Goal: Transaction & Acquisition: Purchase product/service

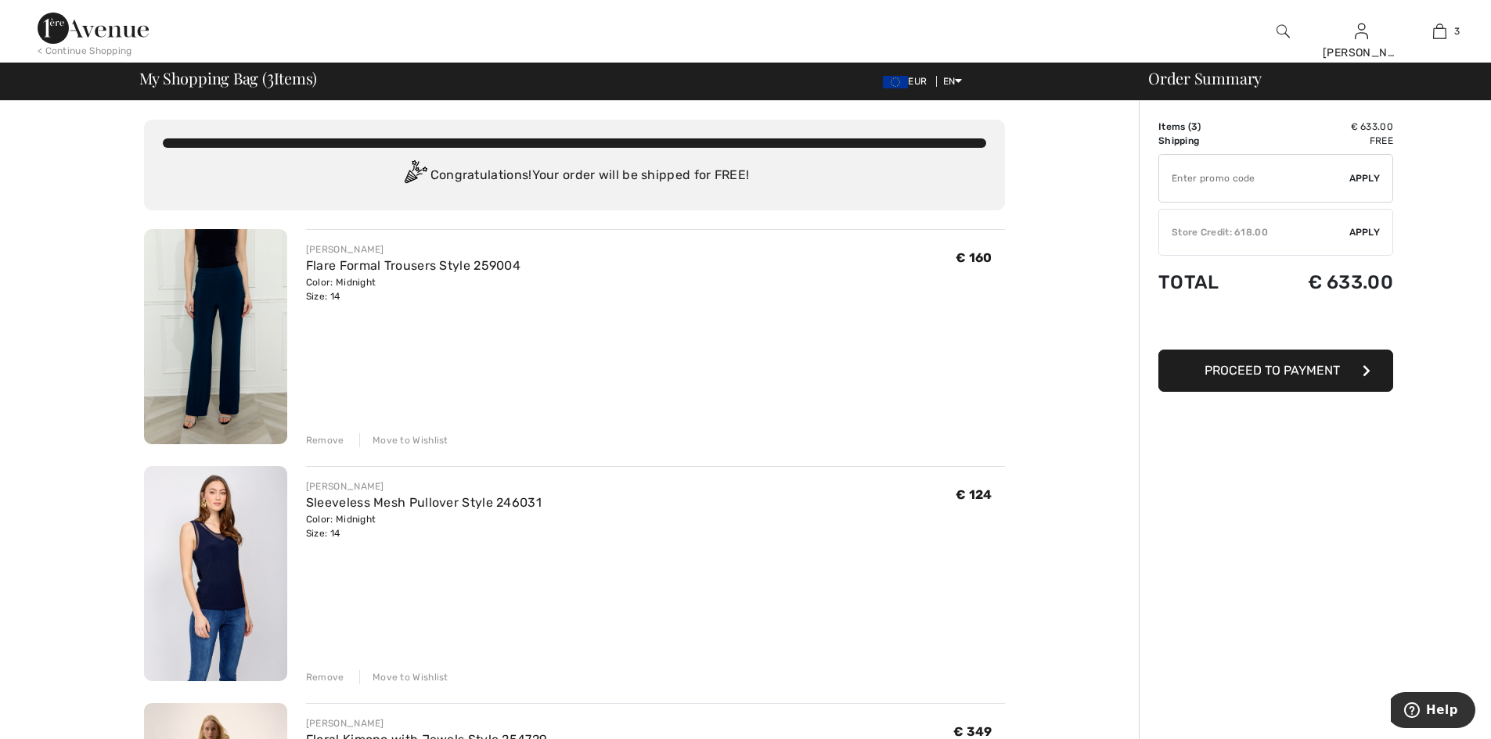
click at [1376, 225] on span "Apply" at bounding box center [1364, 232] width 31 height 14
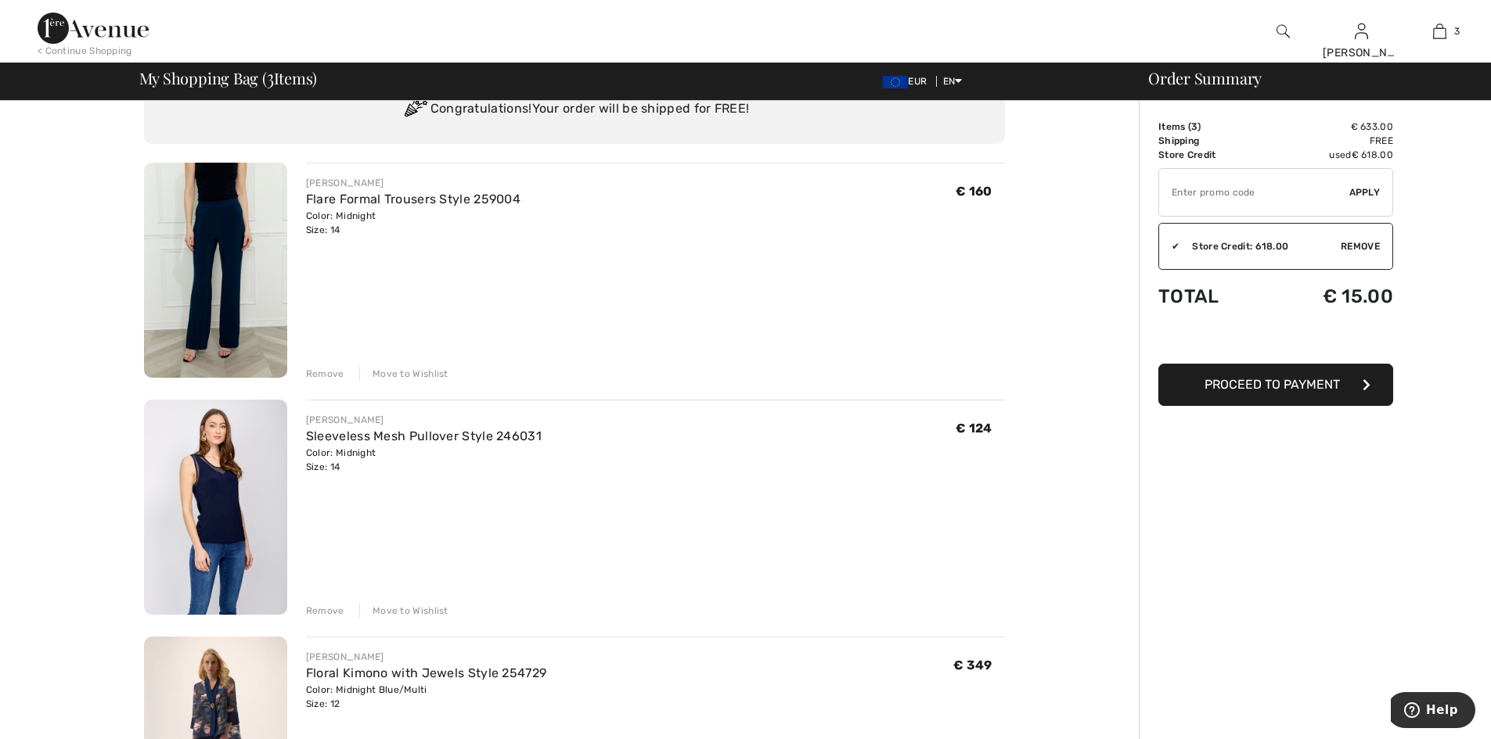
scroll to position [64, 0]
click at [603, 563] on div "FRANK LYMAN Sleeveless Mesh Pullover Style 246031 Color: Midnight Size: 14 Fina…" at bounding box center [655, 511] width 699 height 218
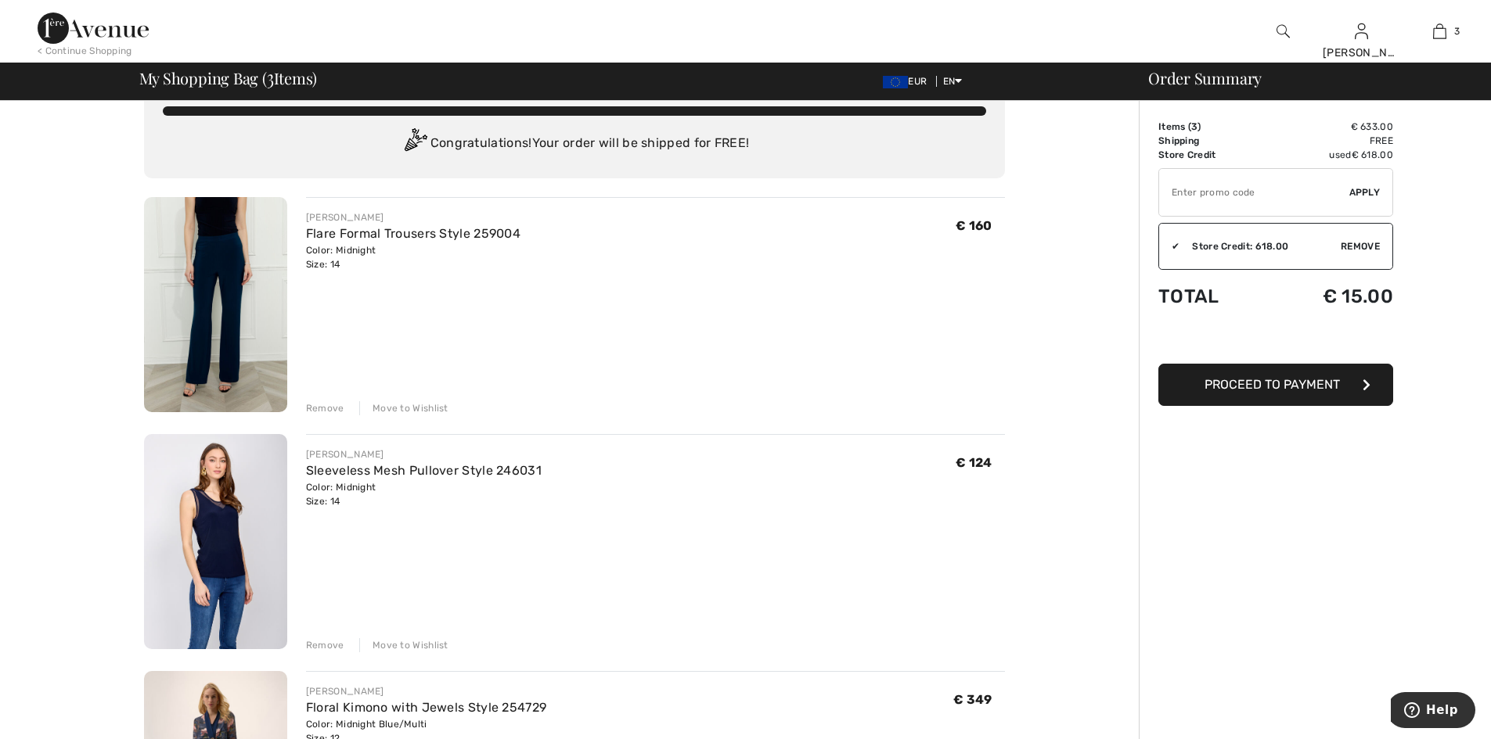
scroll to position [0, 0]
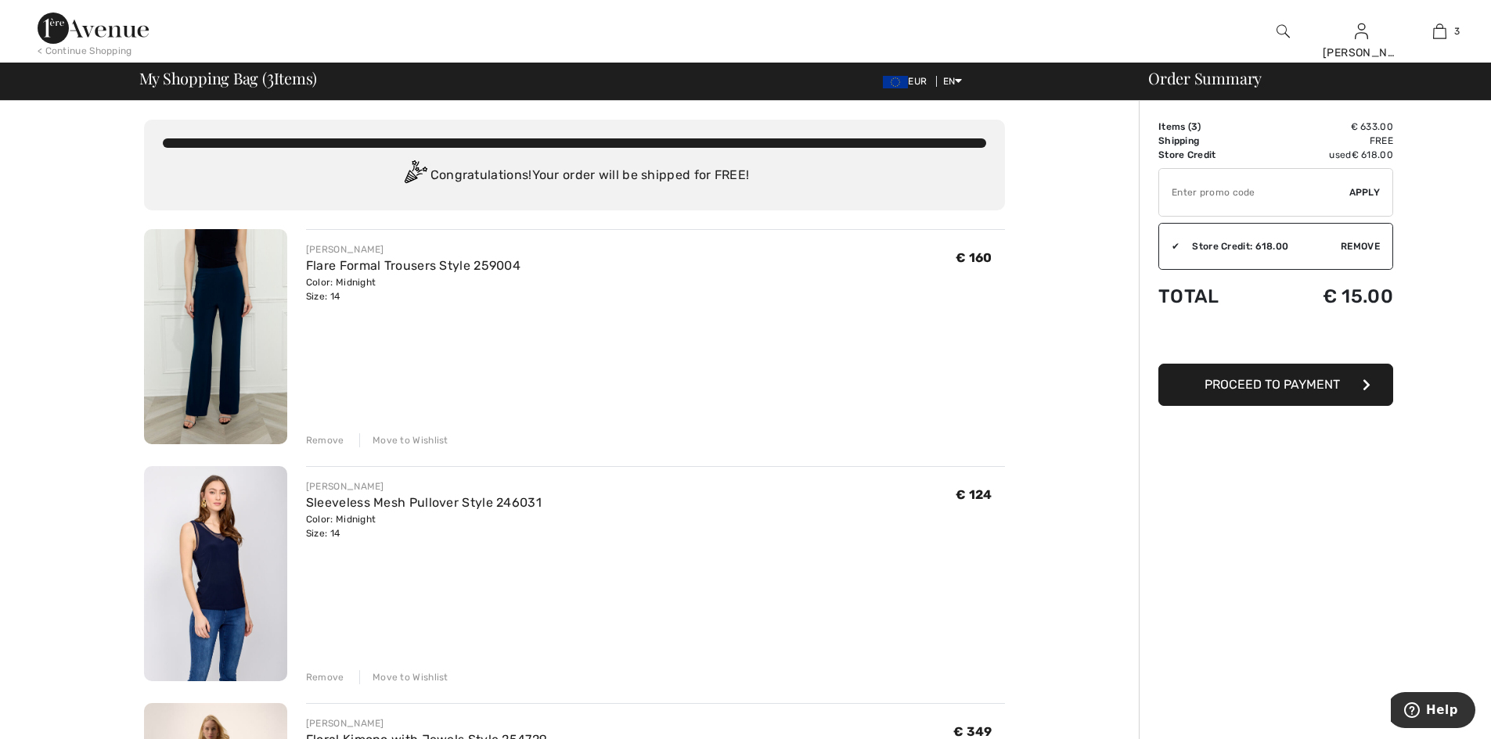
click at [1282, 384] on span "Proceed to Payment" at bounding box center [1271, 384] width 135 height 15
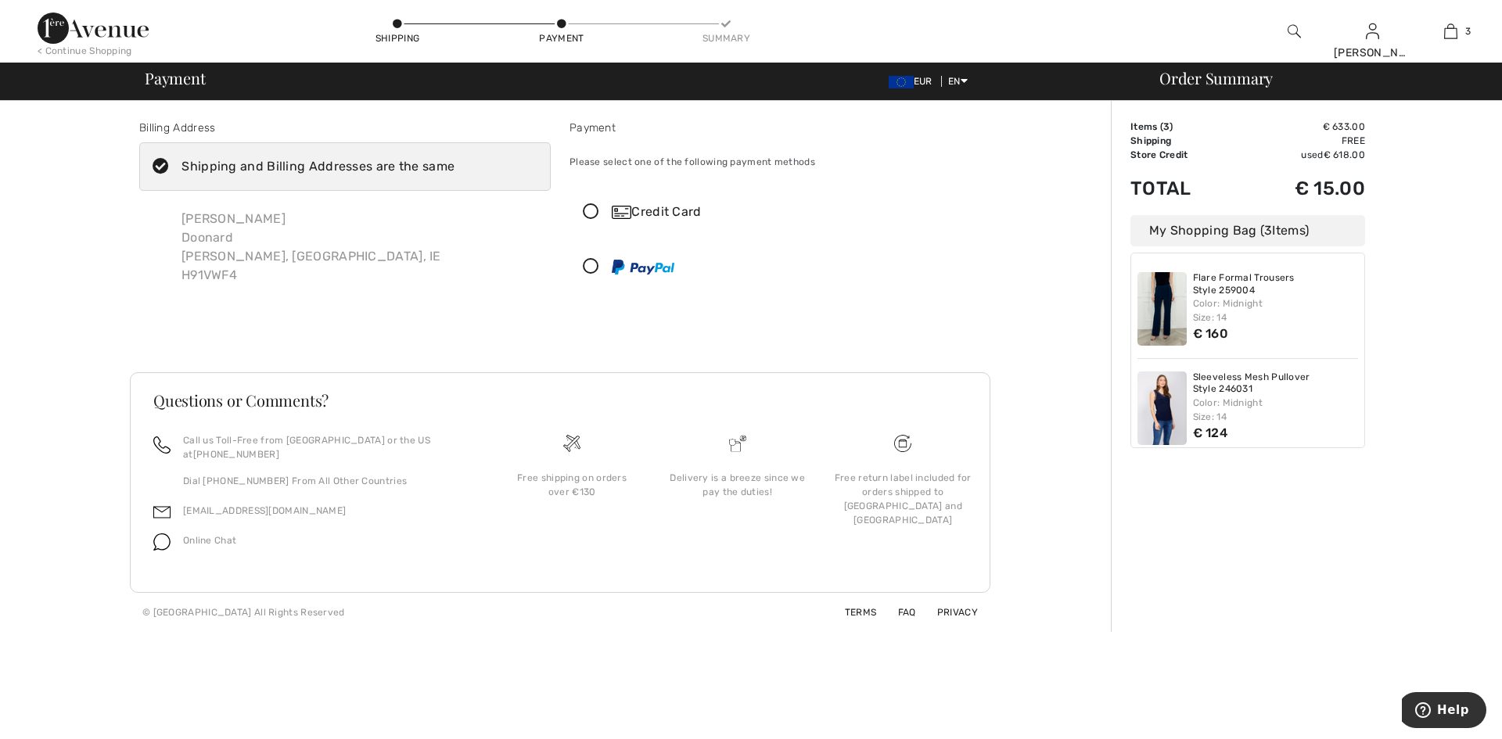
click at [606, 212] on icon at bounding box center [590, 212] width 41 height 16
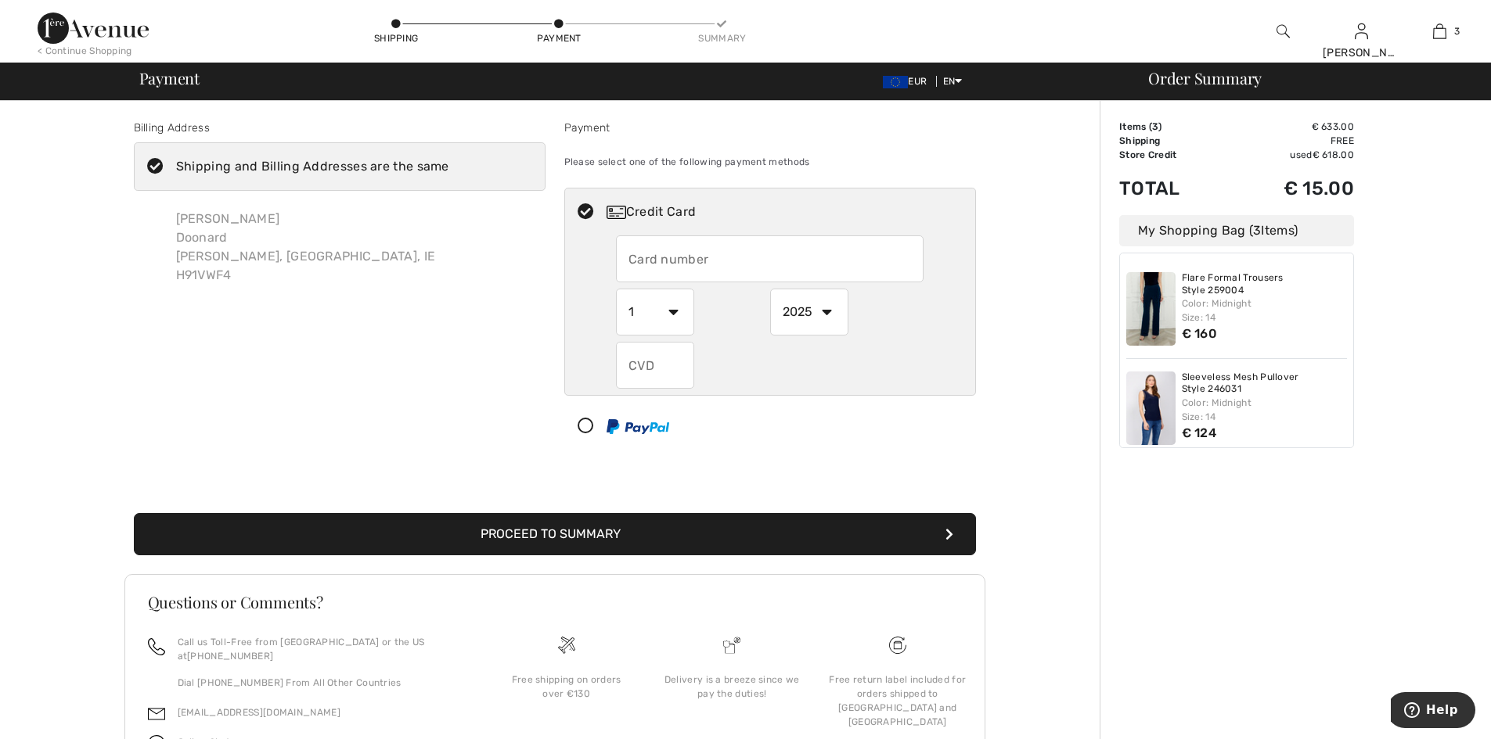
click at [711, 264] on input "text" at bounding box center [770, 259] width 308 height 47
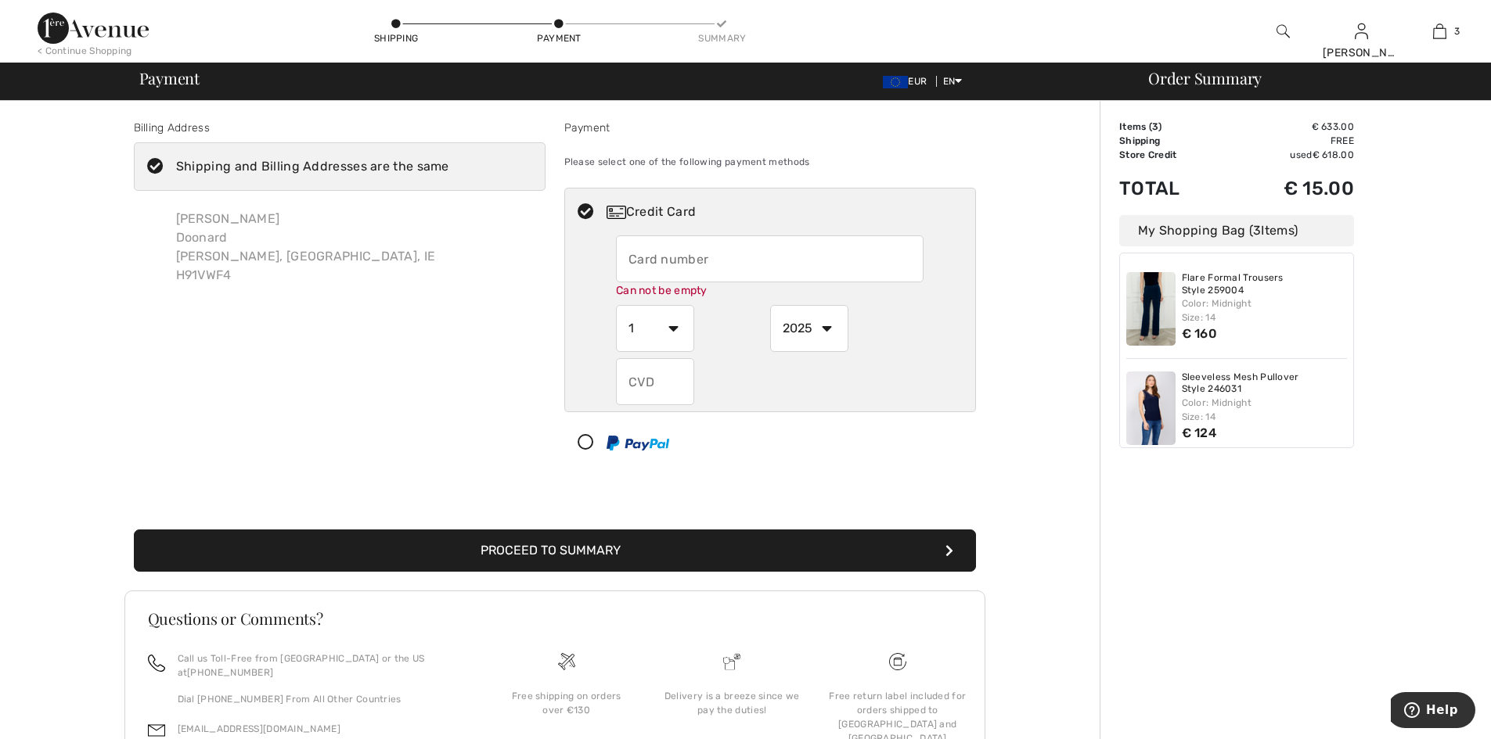
type input "5573620052582781"
select select "7"
select select "2029"
type input "733"
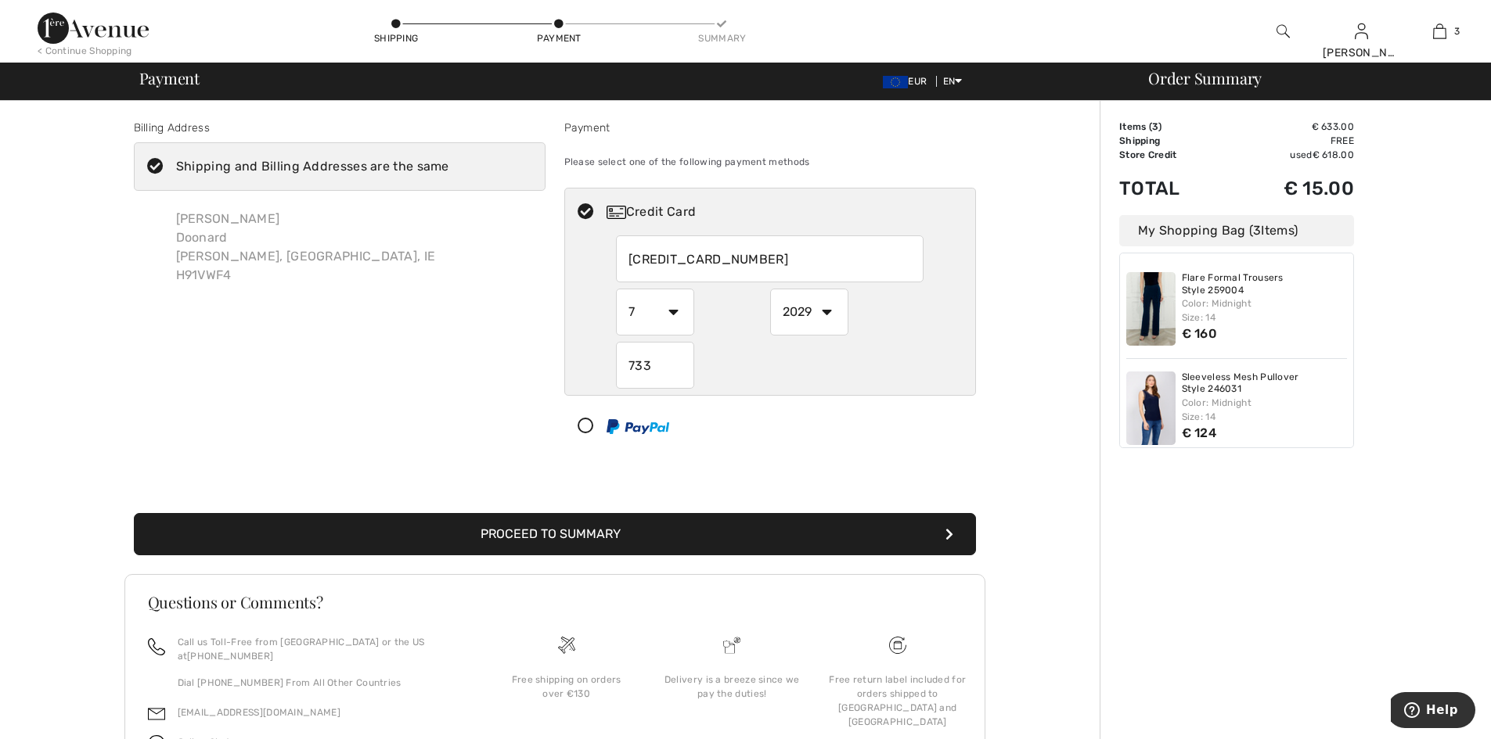
click at [648, 365] on input "733" at bounding box center [655, 365] width 78 height 47
type input "123"
click at [990, 440] on div "Billing Address Shipping and Billing Addresses are the same Pauline Mc Nally Do…" at bounding box center [554, 467] width 1090 height 733
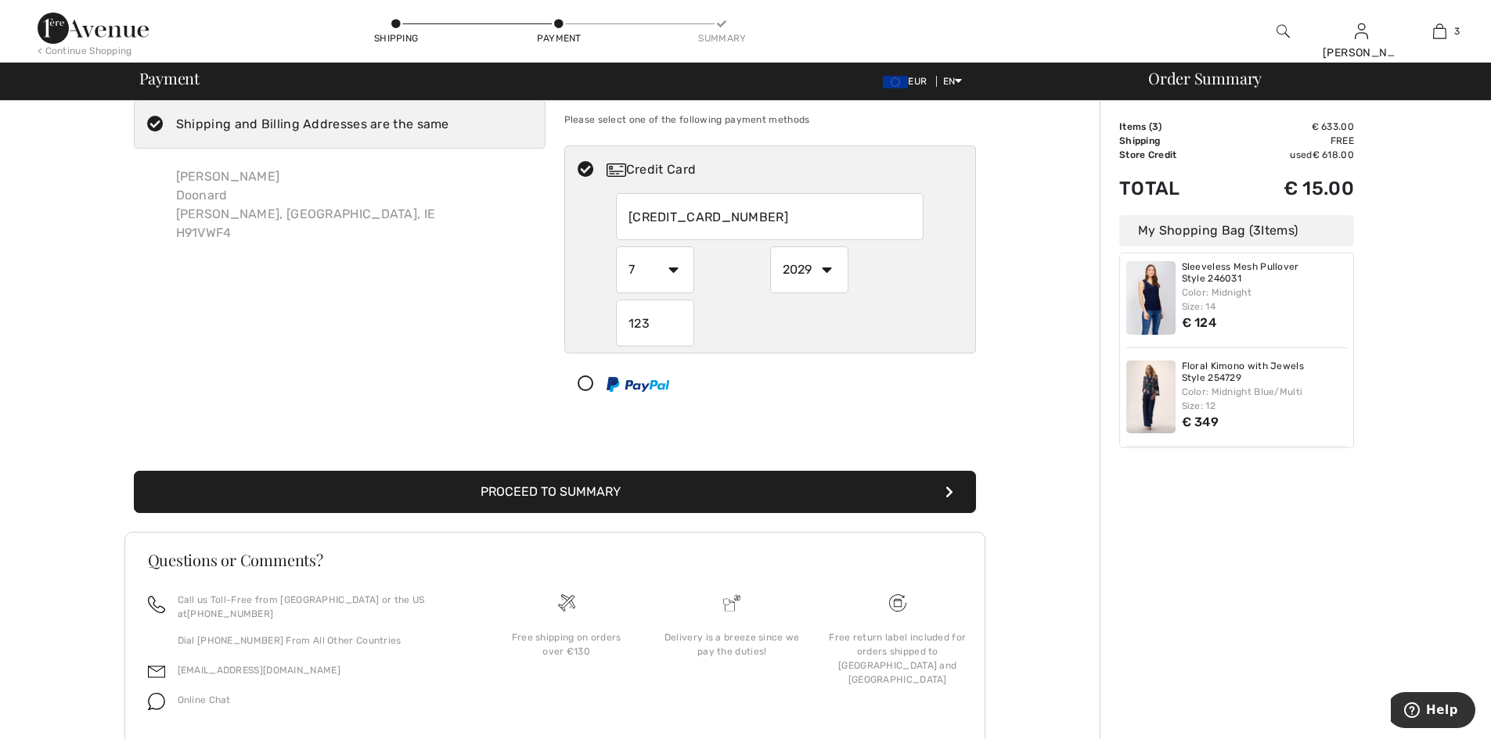
scroll to position [81, 0]
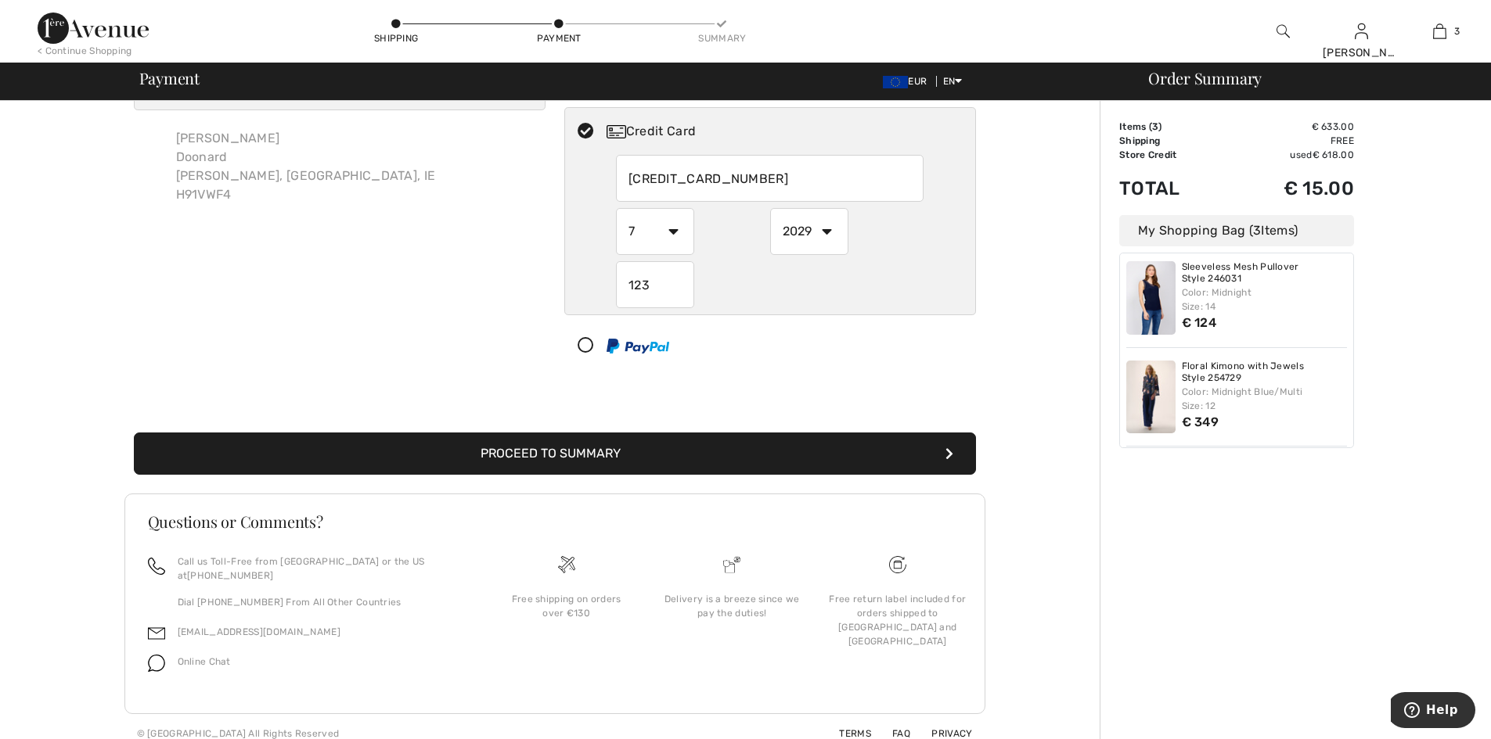
click at [721, 437] on button "Proceed to Summary" at bounding box center [555, 454] width 842 height 42
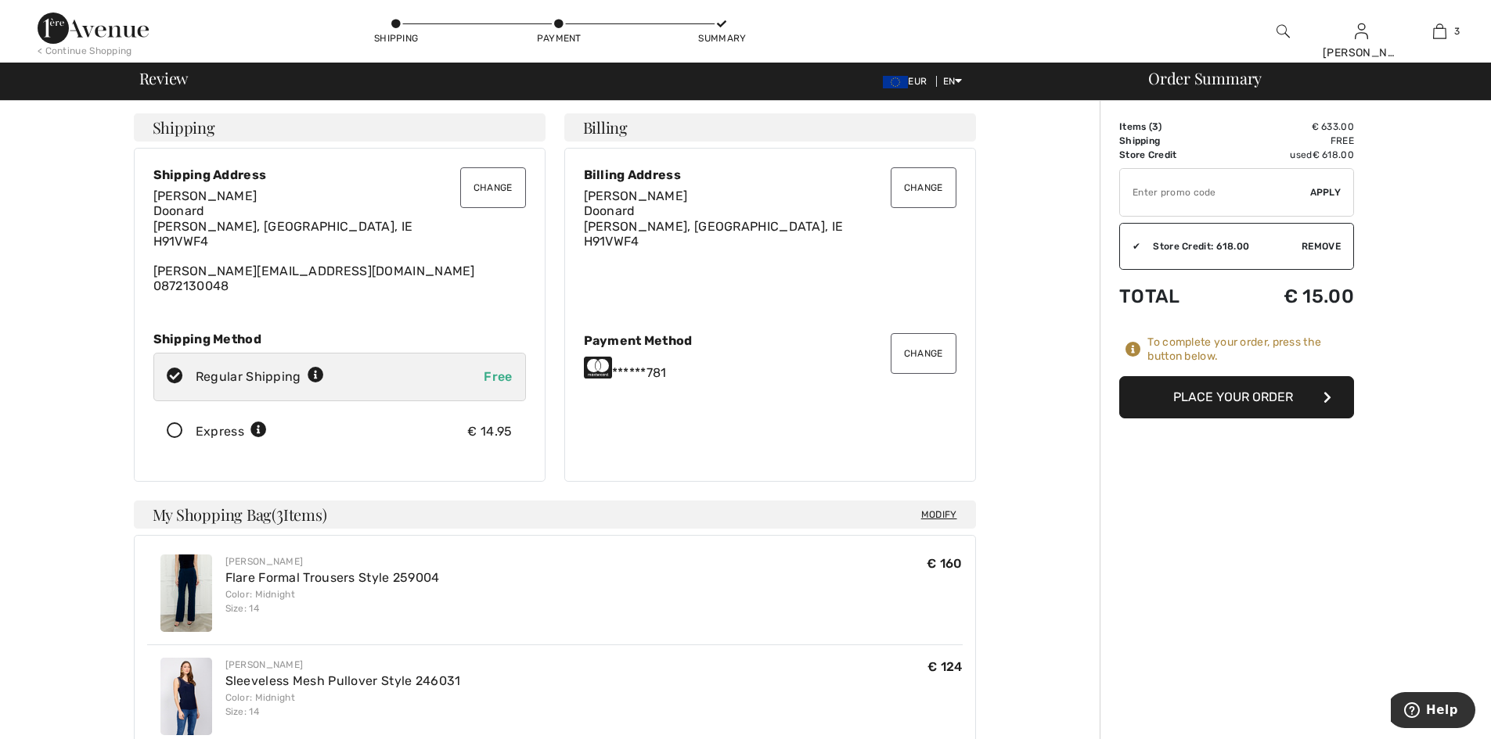
click at [1173, 196] on input "TEXT" at bounding box center [1215, 192] width 190 height 47
type input "NEW15"
click at [1318, 200] on div "✔ Apply Remove" at bounding box center [1236, 192] width 235 height 49
click at [1318, 193] on span "Apply" at bounding box center [1325, 192] width 31 height 14
